Goal: Transaction & Acquisition: Purchase product/service

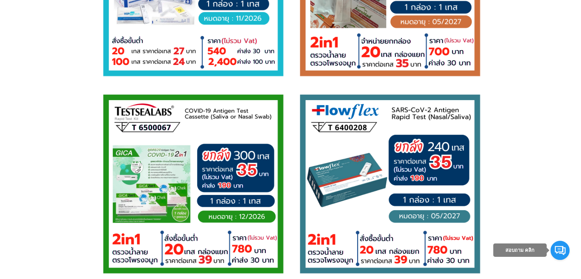
scroll to position [726, 0]
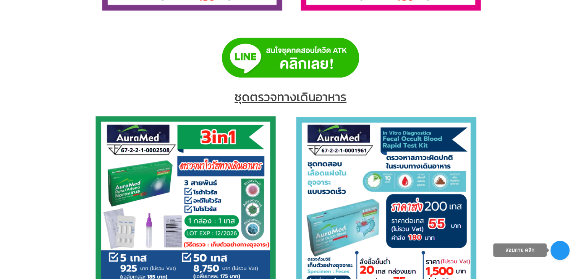
scroll to position [2336, 0]
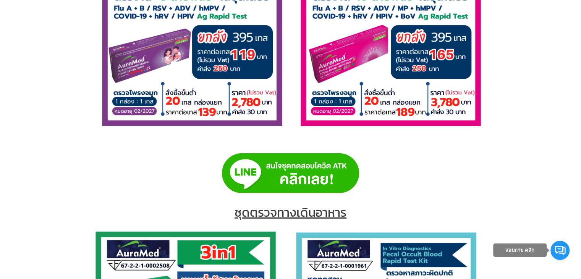
click at [314, 179] on img at bounding box center [290, 173] width 137 height 40
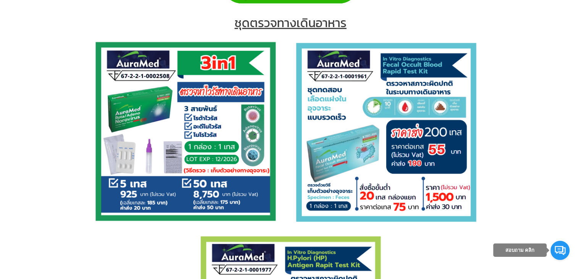
scroll to position [2413, 0]
